Goal: Task Accomplishment & Management: Manage account settings

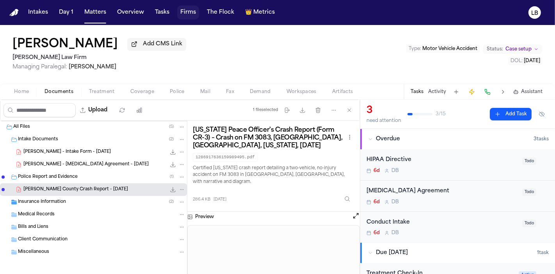
click at [178, 12] on button "Firms" at bounding box center [188, 12] width 22 height 14
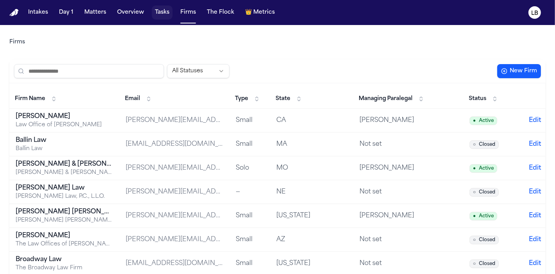
click at [162, 6] on button "Tasks" at bounding box center [162, 12] width 21 height 14
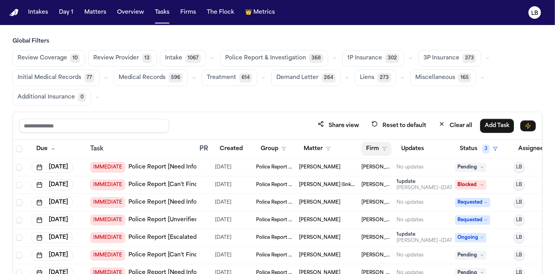
click at [378, 144] on button "Firm" at bounding box center [377, 149] width 30 height 14
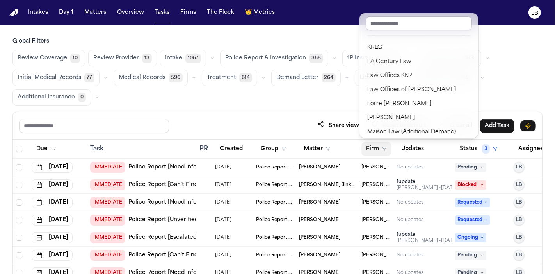
scroll to position [474, 0]
click at [531, 109] on div "Global Filters Review Coverage 10 Review Provider 13 Intake 1067 Police Report …" at bounding box center [277, 182] width 530 height 290
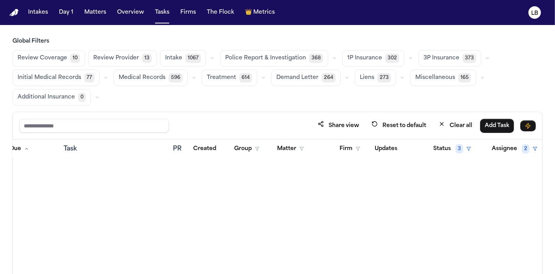
scroll to position [6304, 32]
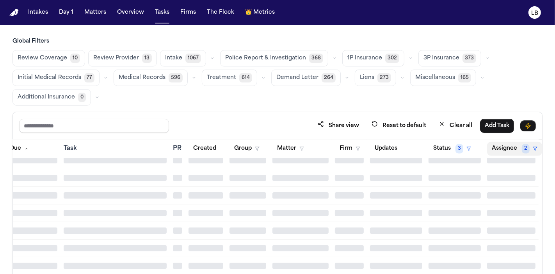
click at [503, 148] on button "Assignee 2" at bounding box center [514, 149] width 55 height 14
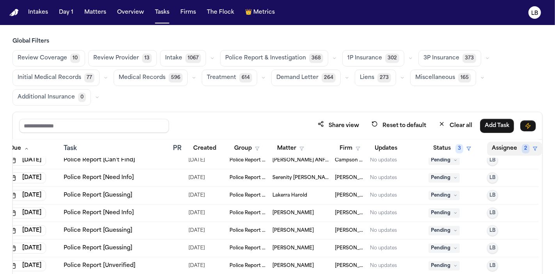
click at [504, 152] on button "Assignee 2" at bounding box center [514, 149] width 55 height 14
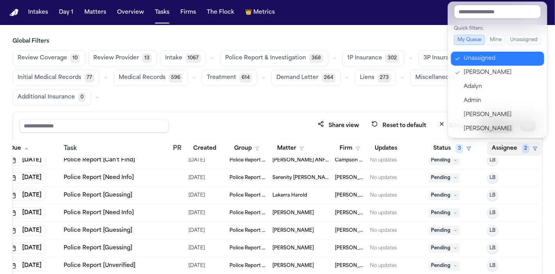
click at [476, 60] on div "Unassigned" at bounding box center [502, 58] width 76 height 9
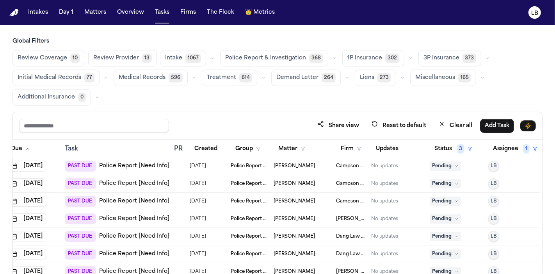
scroll to position [5159, 31]
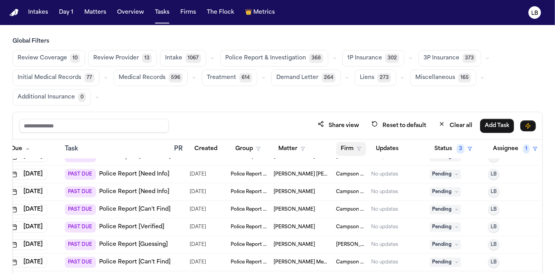
click at [349, 144] on button "Firm" at bounding box center [351, 149] width 30 height 14
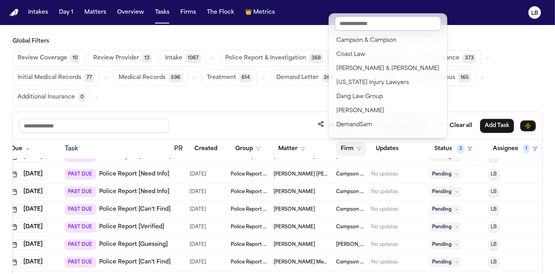
scroll to position [103, 0]
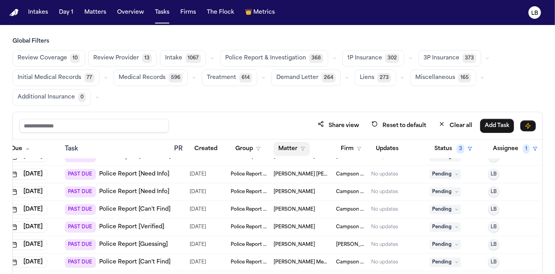
click at [300, 148] on button "Matter" at bounding box center [292, 149] width 36 height 14
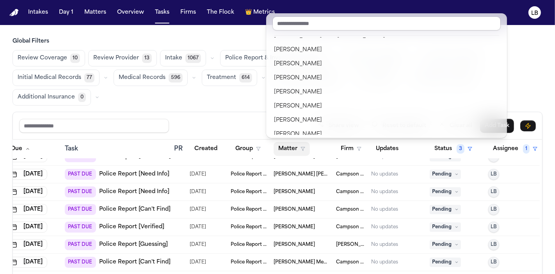
scroll to position [360, 0]
click at [343, 149] on button "Firm" at bounding box center [351, 149] width 30 height 14
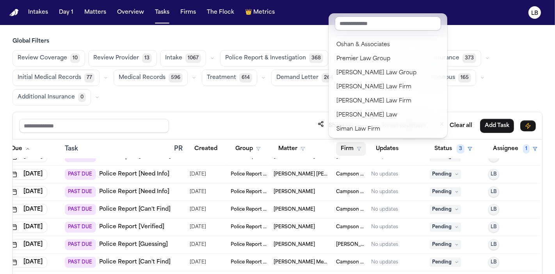
scroll to position [683, 0]
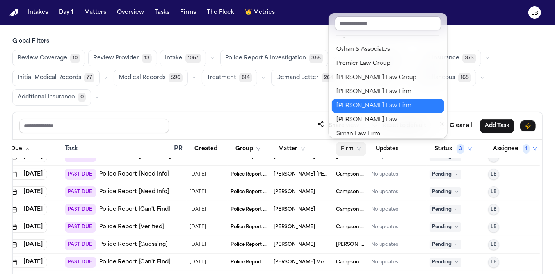
click at [360, 106] on div "Ruy Mireles Law Firm" at bounding box center [388, 105] width 103 height 9
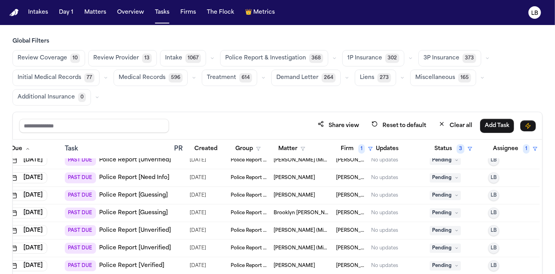
scroll to position [65, 0]
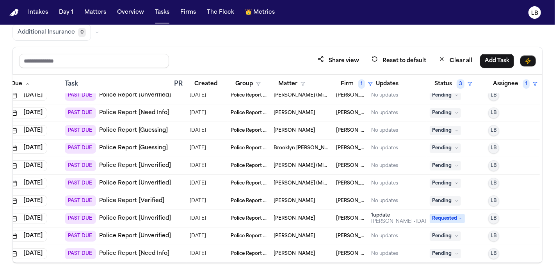
click at [136, 250] on link "Police Report [Need Info]" at bounding box center [134, 254] width 70 height 8
click at [312, 233] on div "Isidro Sandoval" at bounding box center [302, 236] width 56 height 6
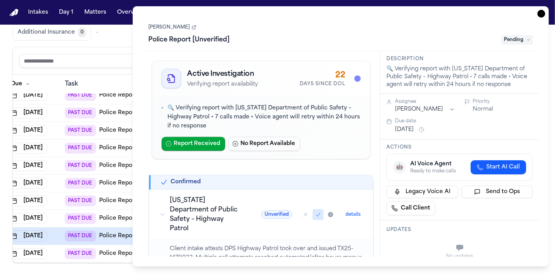
click at [173, 26] on link "Isidro Sandoval" at bounding box center [173, 27] width 48 height 6
click at [540, 14] on icon "button" at bounding box center [542, 14] width 8 height 8
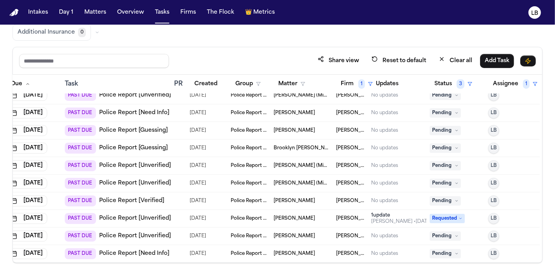
click at [283, 215] on span "Tommy Jewell" at bounding box center [294, 218] width 41 height 6
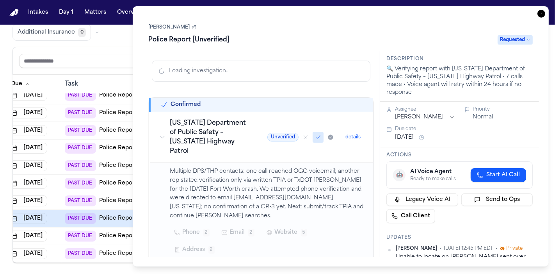
click at [163, 27] on link "Tommy Jewell" at bounding box center [173, 27] width 48 height 6
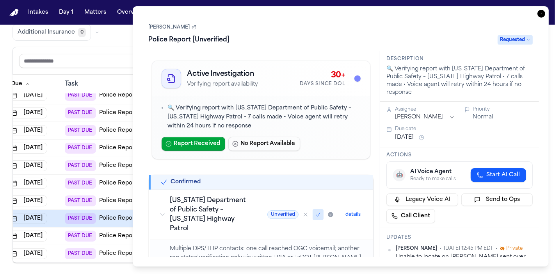
click at [544, 12] on icon "button" at bounding box center [542, 14] width 8 height 8
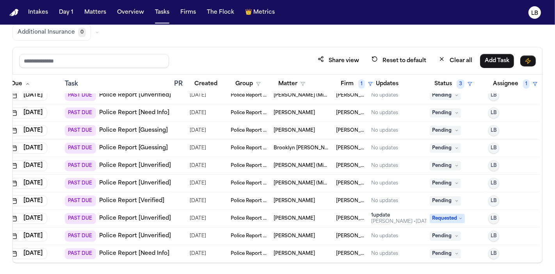
click at [287, 198] on span "Cimone Sommers" at bounding box center [294, 201] width 41 height 6
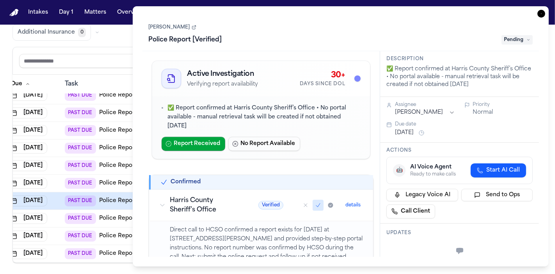
click at [177, 27] on link "Cimone Sommers" at bounding box center [173, 27] width 48 height 6
click at [183, 28] on link "Cimone Sommers" at bounding box center [173, 27] width 48 height 6
click at [539, 12] on icon "button" at bounding box center [542, 14] width 8 height 8
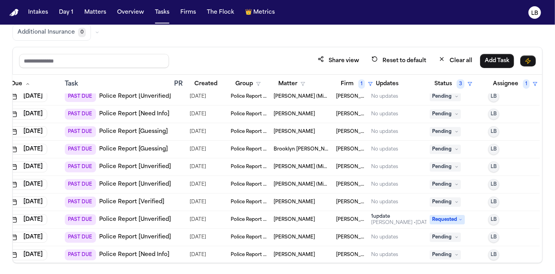
scroll to position [196, 31]
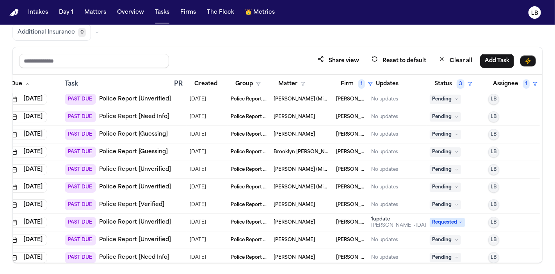
click at [264, 169] on td "Police Report & Investigation" at bounding box center [249, 170] width 43 height 18
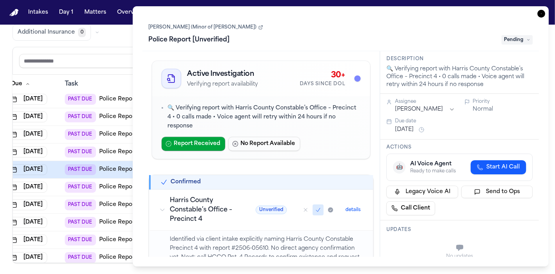
click at [115, 29] on div "Review Coverage 10 Review Provider 13 Intake 1067 Police Report & Investigation…" at bounding box center [277, 12] width 530 height 55
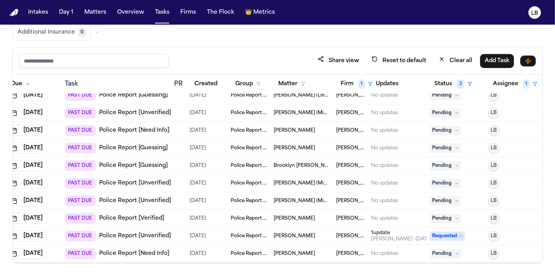
scroll to position [189, 31]
click at [296, 162] on span "Brooklyn Smedley" at bounding box center [302, 165] width 56 height 6
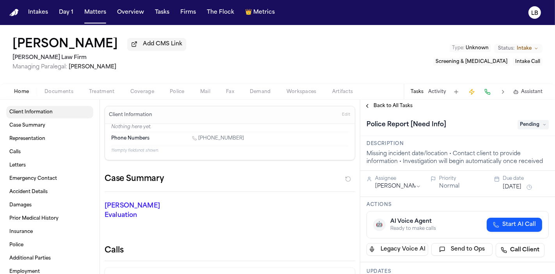
click at [69, 96] on span "button" at bounding box center [59, 96] width 38 height 1
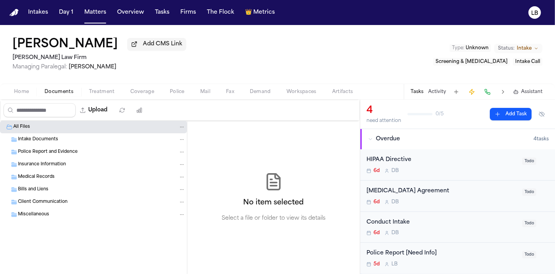
click at [42, 138] on span "Intake Documents" at bounding box center [38, 139] width 40 height 7
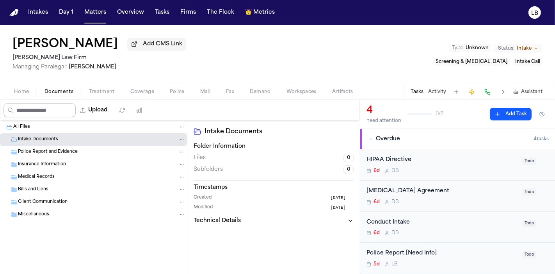
click at [21, 89] on span "Home" at bounding box center [21, 92] width 15 height 6
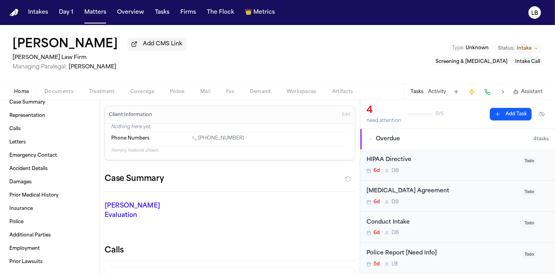
scroll to position [100, 0]
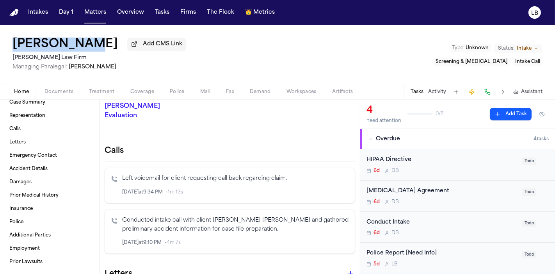
drag, startPoint x: 88, startPoint y: 45, endPoint x: 15, endPoint y: 42, distance: 73.1
click at [15, 42] on div "Anita Bandy Add CMS Link" at bounding box center [99, 44] width 174 height 14
copy h1 "[PERSON_NAME]"
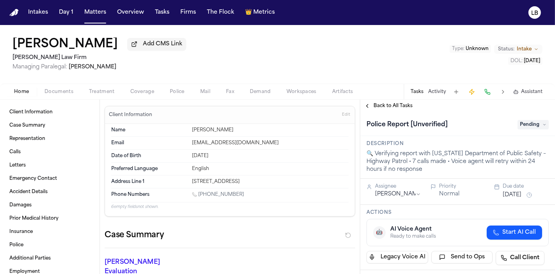
click at [61, 95] on button "Documents" at bounding box center [59, 91] width 45 height 9
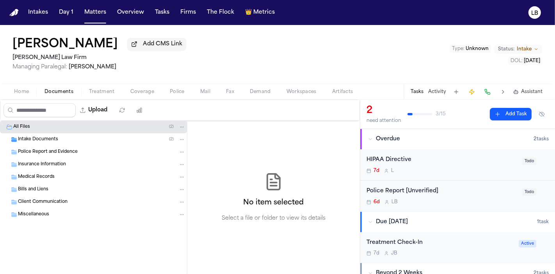
click at [48, 135] on div "Intake Documents ( 2 )" at bounding box center [93, 139] width 187 height 12
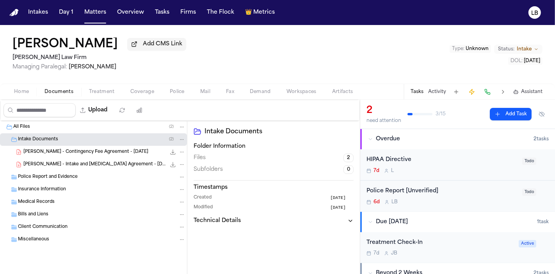
click at [87, 162] on span "I. Sandoval - Intake and Retainer Agreement - 9.7.25" at bounding box center [94, 164] width 143 height 7
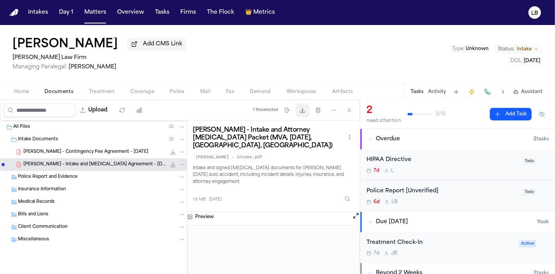
click at [302, 113] on button "Download files" at bounding box center [303, 110] width 14 height 14
click at [107, 110] on button "Upload" at bounding box center [94, 110] width 36 height 14
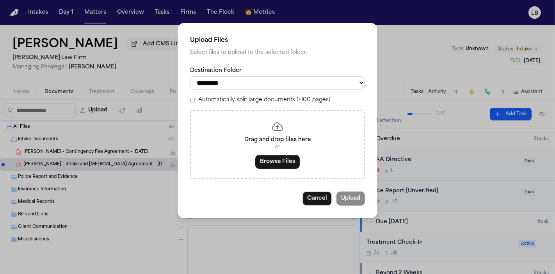
click at [234, 85] on select "**********" at bounding box center [277, 83] width 175 height 14
select select "**********"
click at [190, 76] on select "**********" at bounding box center [277, 83] width 175 height 14
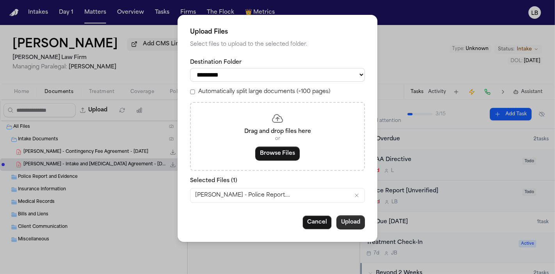
click at [349, 221] on button "Upload" at bounding box center [351, 222] width 29 height 14
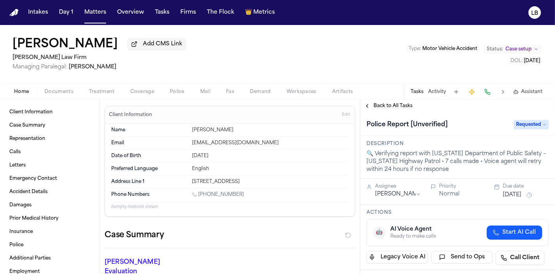
click at [58, 89] on span "Documents" at bounding box center [59, 92] width 29 height 6
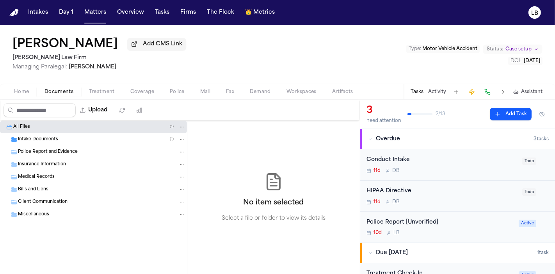
click at [43, 139] on span "Intake Documents" at bounding box center [38, 139] width 40 height 7
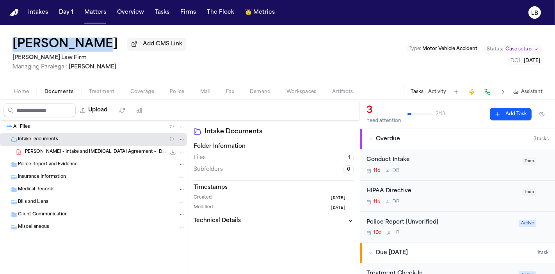
drag, startPoint x: 2, startPoint y: 41, endPoint x: 98, endPoint y: 45, distance: 96.2
click at [98, 45] on div "Tommy Jewell Add CMS Link Ruy Mireles Law Firm Managing Paralegal: Jessica Barr…" at bounding box center [277, 54] width 555 height 59
copy h1 "[PERSON_NAME]"
click at [113, 153] on span "T. Jewell - Intake and Retainer Agreement - 9.10.25" at bounding box center [94, 152] width 143 height 7
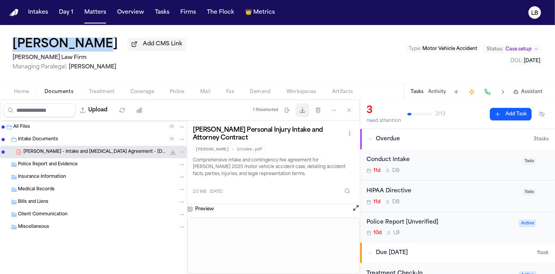
click at [305, 114] on button "Download files" at bounding box center [303, 110] width 14 height 14
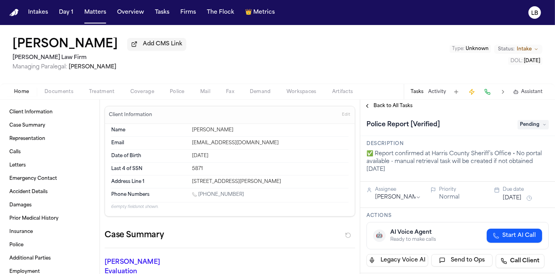
click at [60, 92] on span "Documents" at bounding box center [59, 92] width 29 height 6
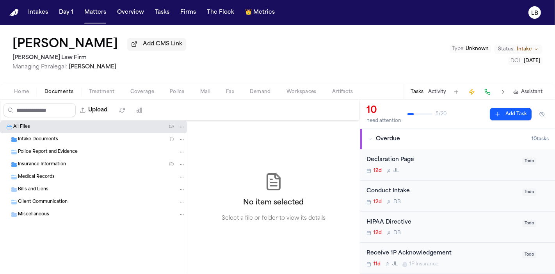
click at [57, 142] on div "Intake Documents ( 1 )" at bounding box center [102, 139] width 168 height 7
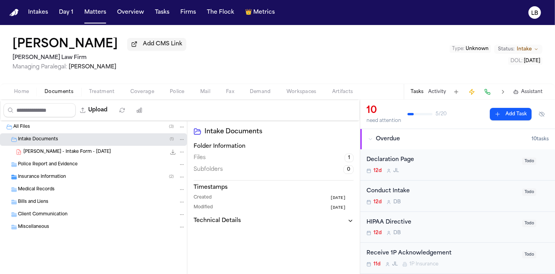
click at [65, 149] on span "C. Sommers - Intake Form - 9.10.25" at bounding box center [66, 152] width 87 height 7
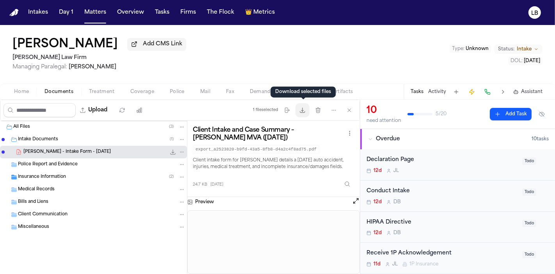
click at [304, 114] on button "Download files" at bounding box center [303, 110] width 14 height 14
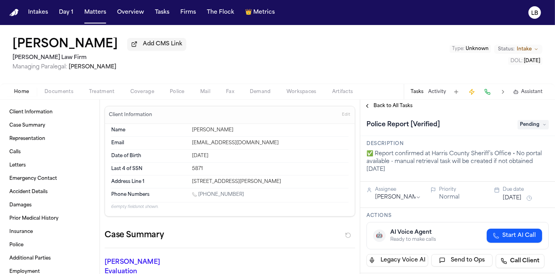
click at [68, 91] on span "Documents" at bounding box center [59, 92] width 29 height 6
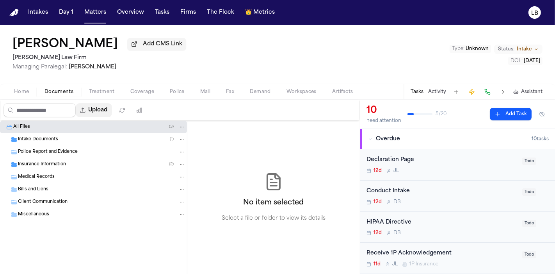
click at [102, 104] on button "Upload" at bounding box center [94, 110] width 36 height 14
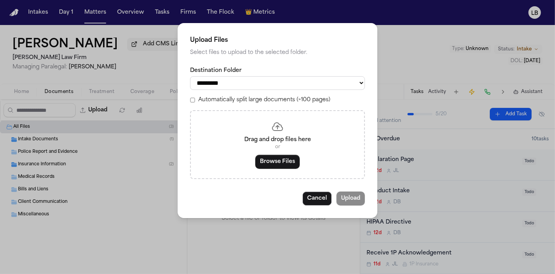
click at [281, 80] on select "**********" at bounding box center [277, 83] width 175 height 14
select select "**********"
click at [190, 76] on select "**********" at bounding box center [277, 83] width 175 height 14
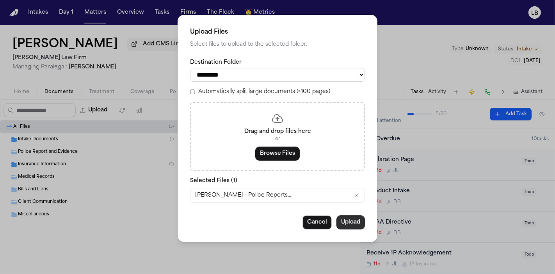
click at [350, 223] on button "Upload" at bounding box center [351, 222] width 29 height 14
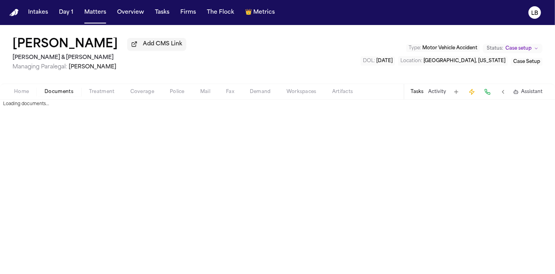
click at [60, 96] on span "button" at bounding box center [59, 96] width 38 height 1
